Goal: Download file/media

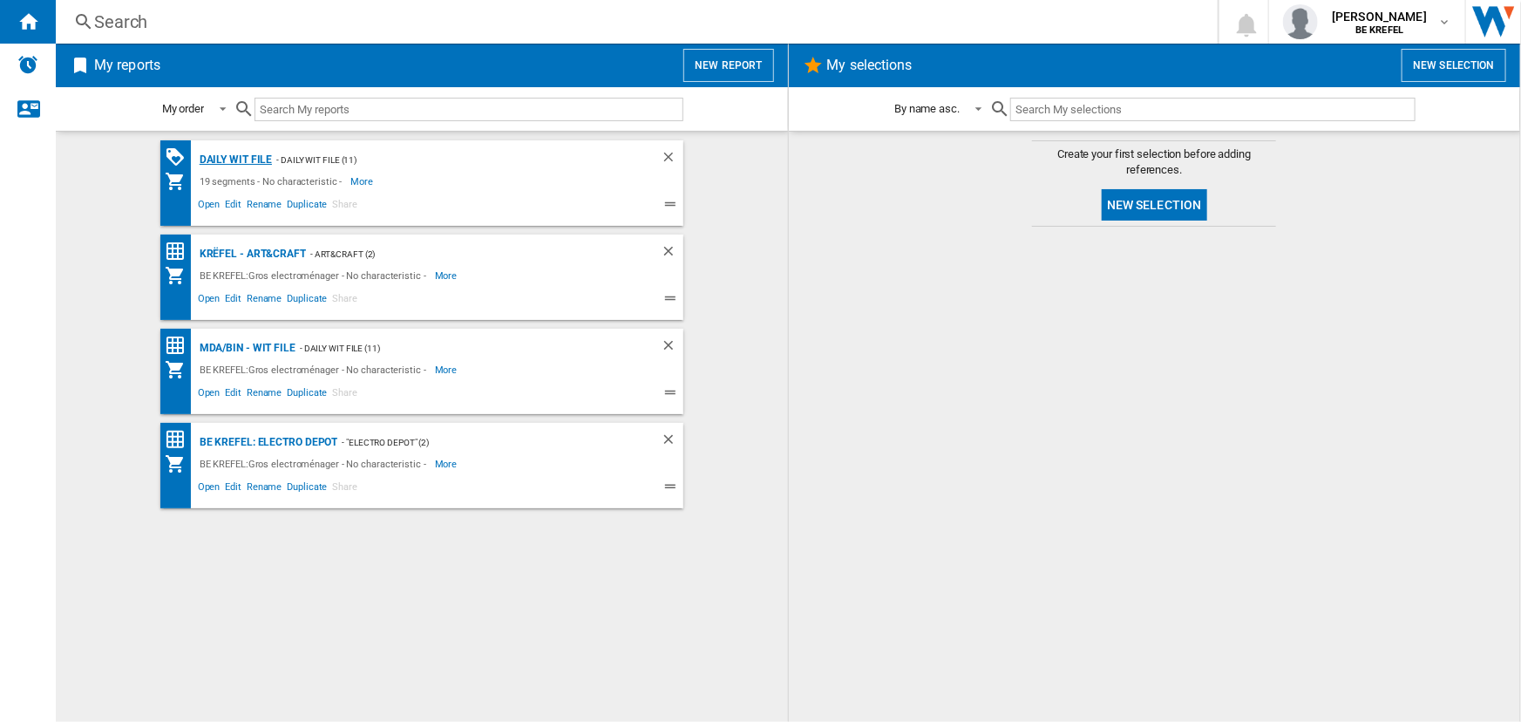
click at [253, 165] on div "Daily WIT file" at bounding box center [234, 160] width 78 height 22
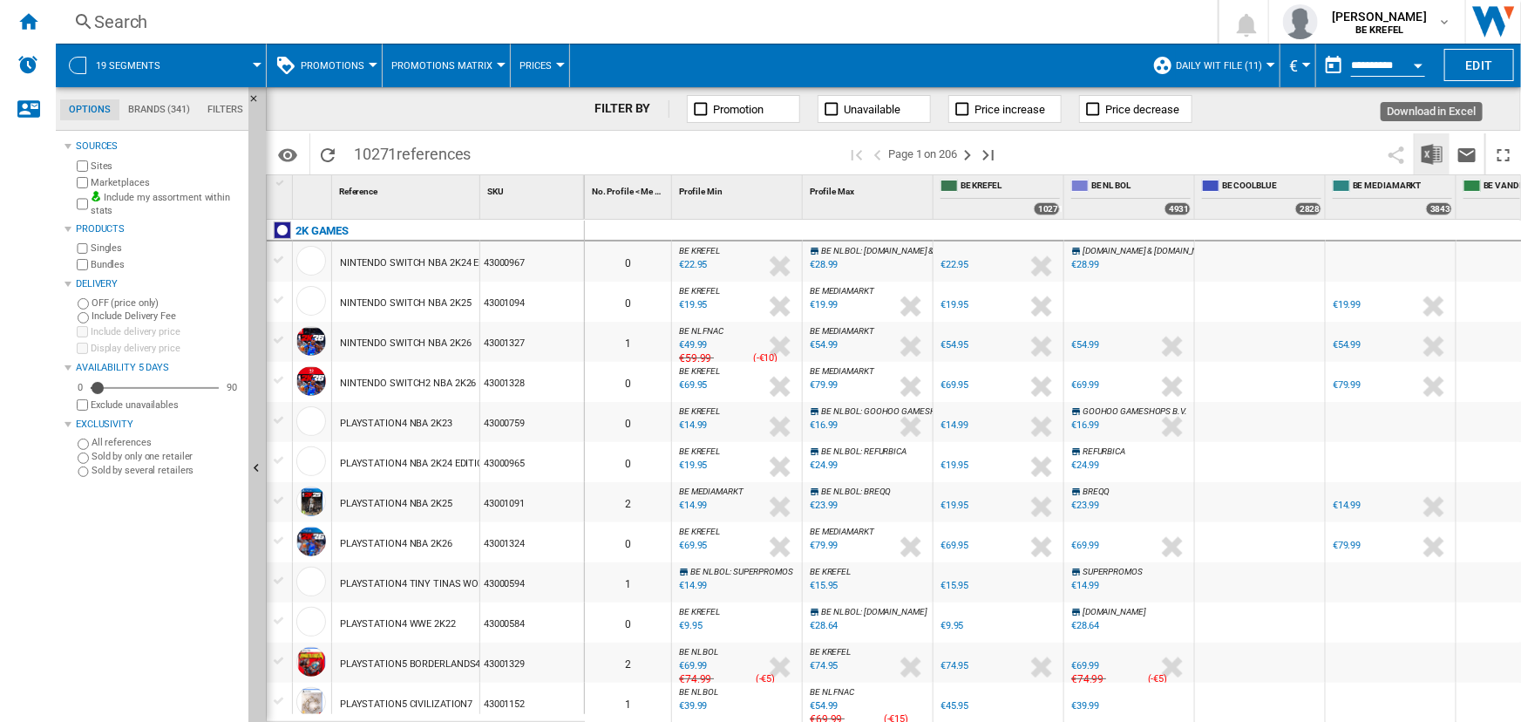
click at [1440, 148] on img "Download in Excel" at bounding box center [1432, 154] width 21 height 21
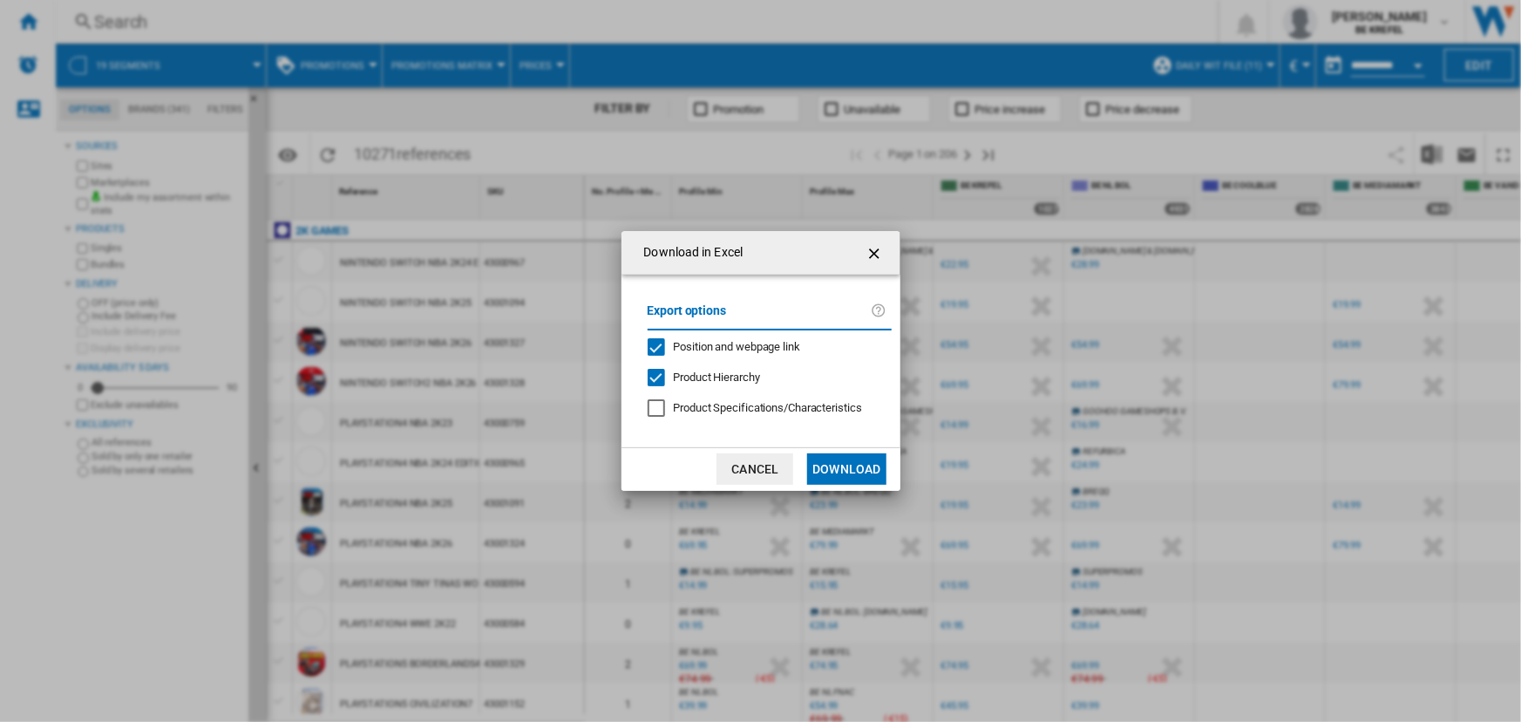
click at [845, 473] on button "Download" at bounding box center [846, 468] width 78 height 31
